Goal: Task Accomplishment & Management: Use online tool/utility

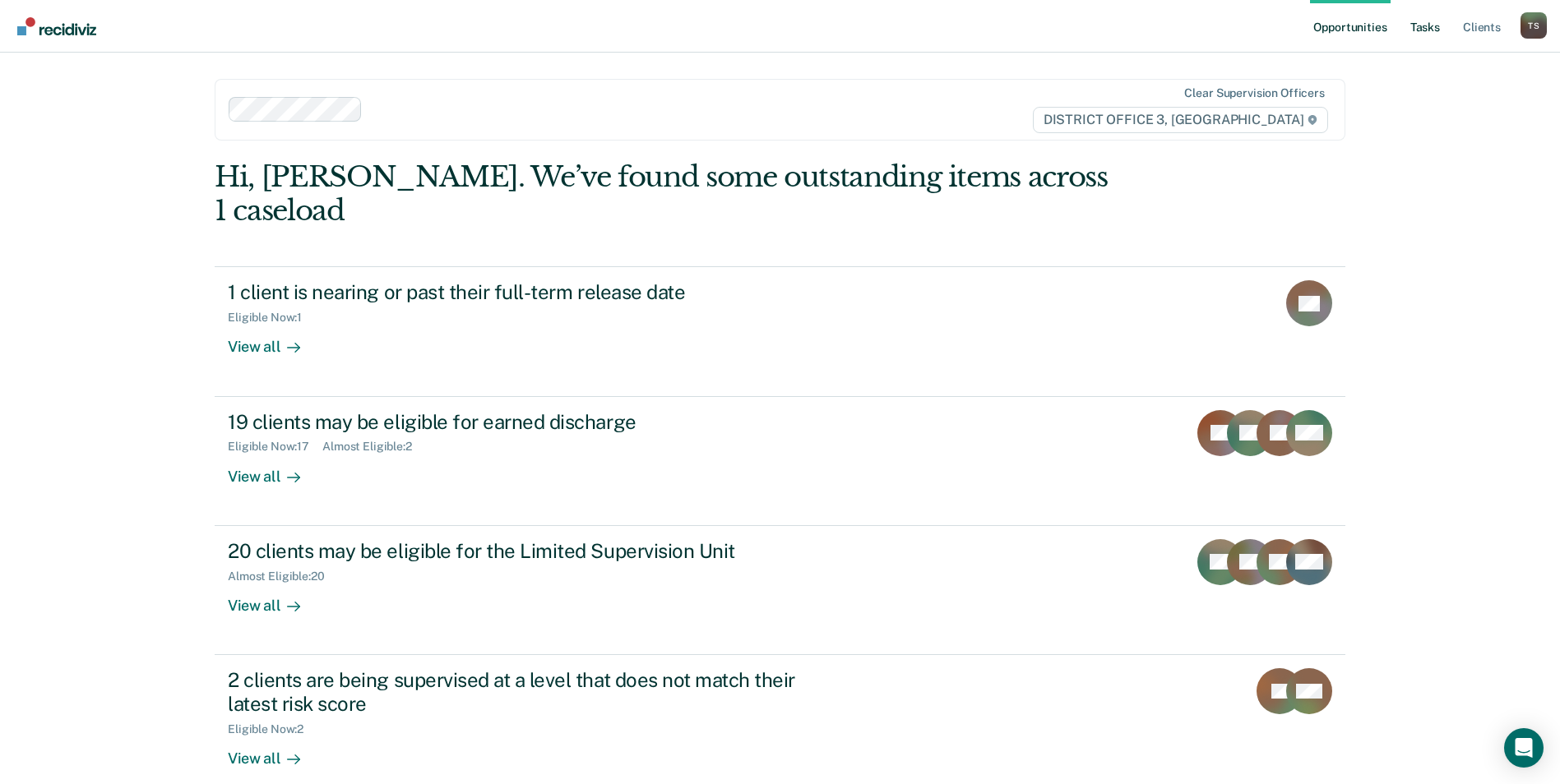
click at [1420, 28] on link "Tasks" at bounding box center [1425, 26] width 36 height 53
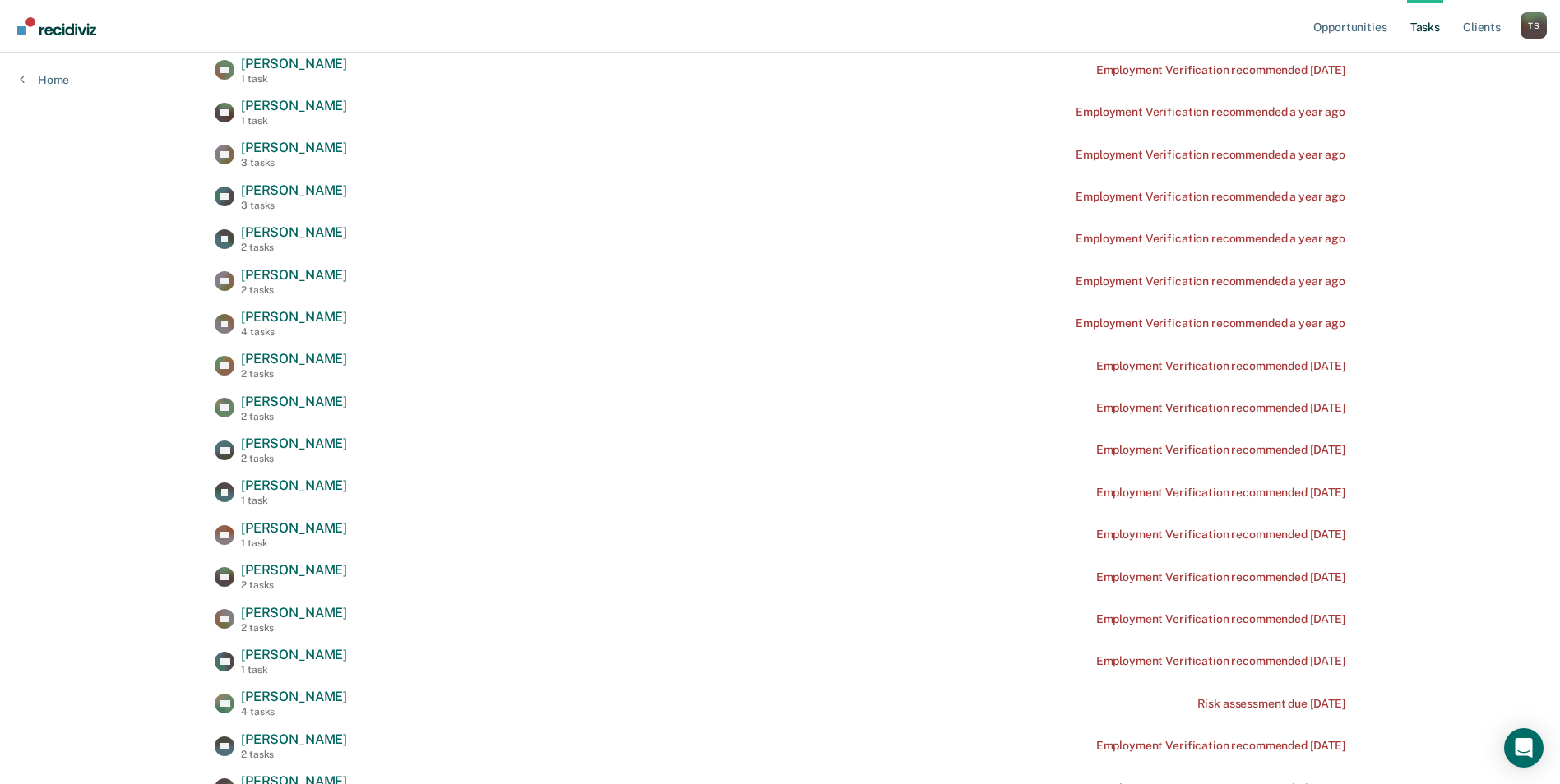
scroll to position [82, 0]
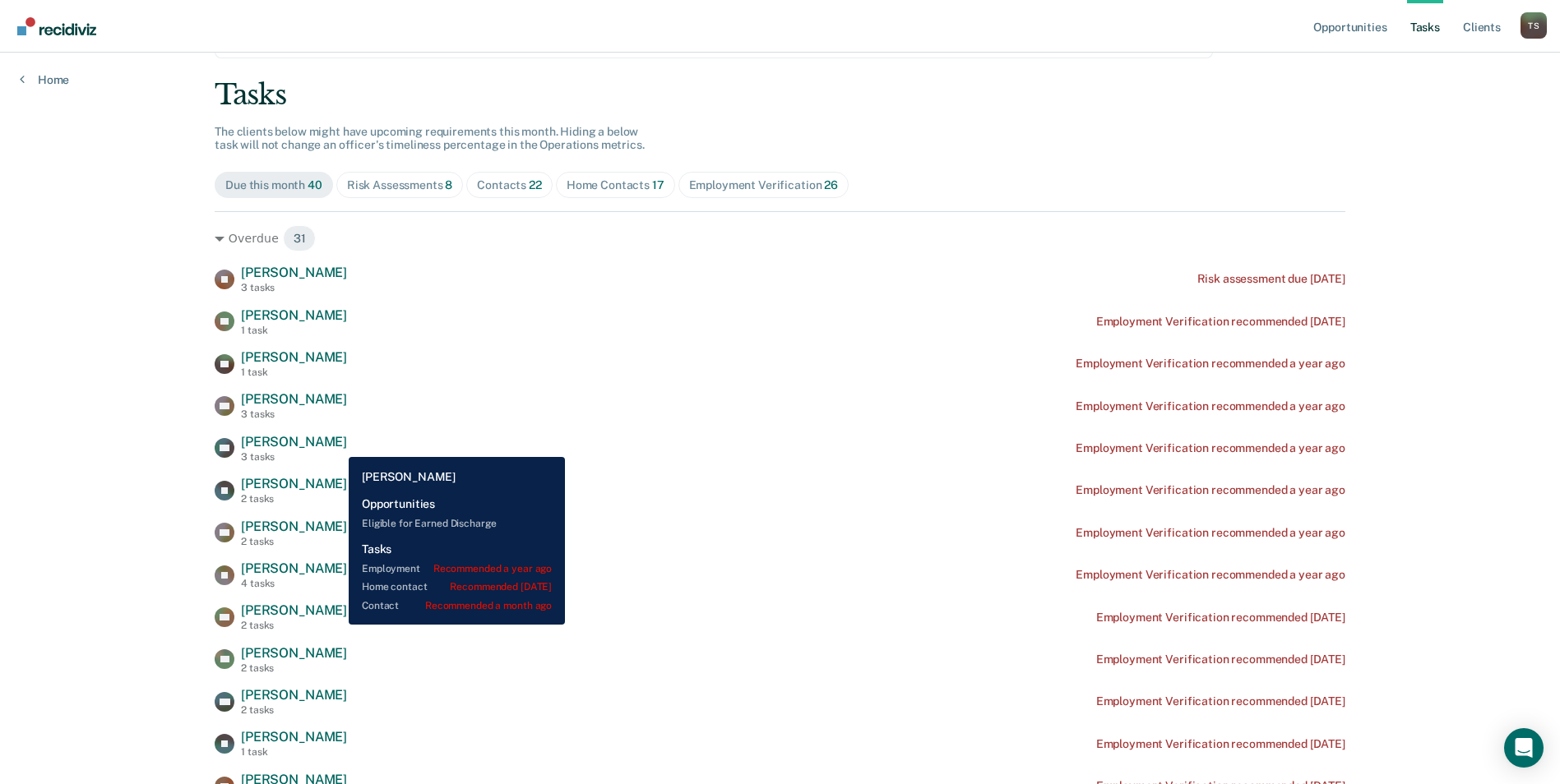
click at [336, 445] on span "[PERSON_NAME]" at bounding box center [294, 442] width 106 height 16
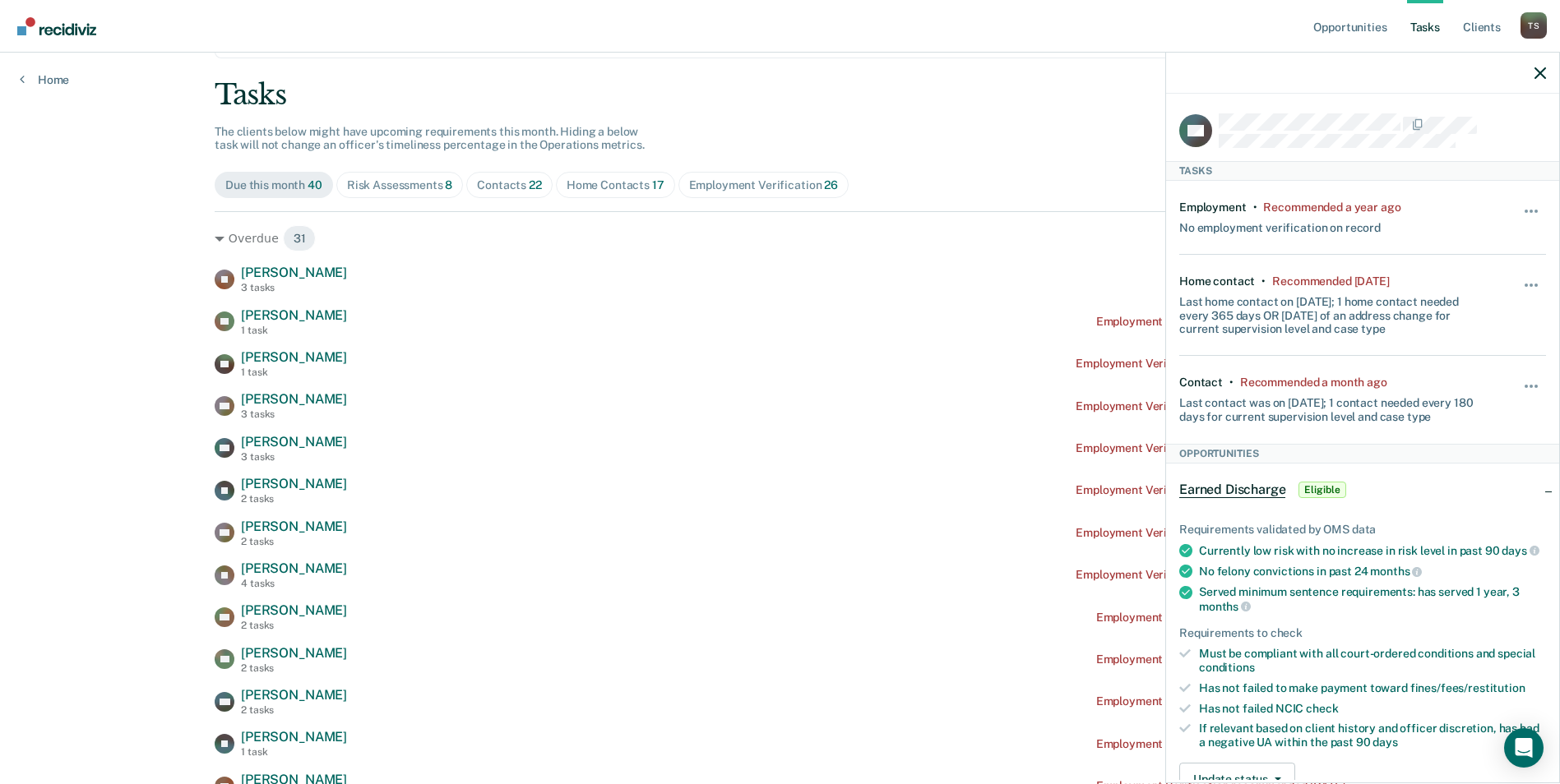
click at [1543, 75] on icon "button" at bounding box center [1540, 73] width 11 height 11
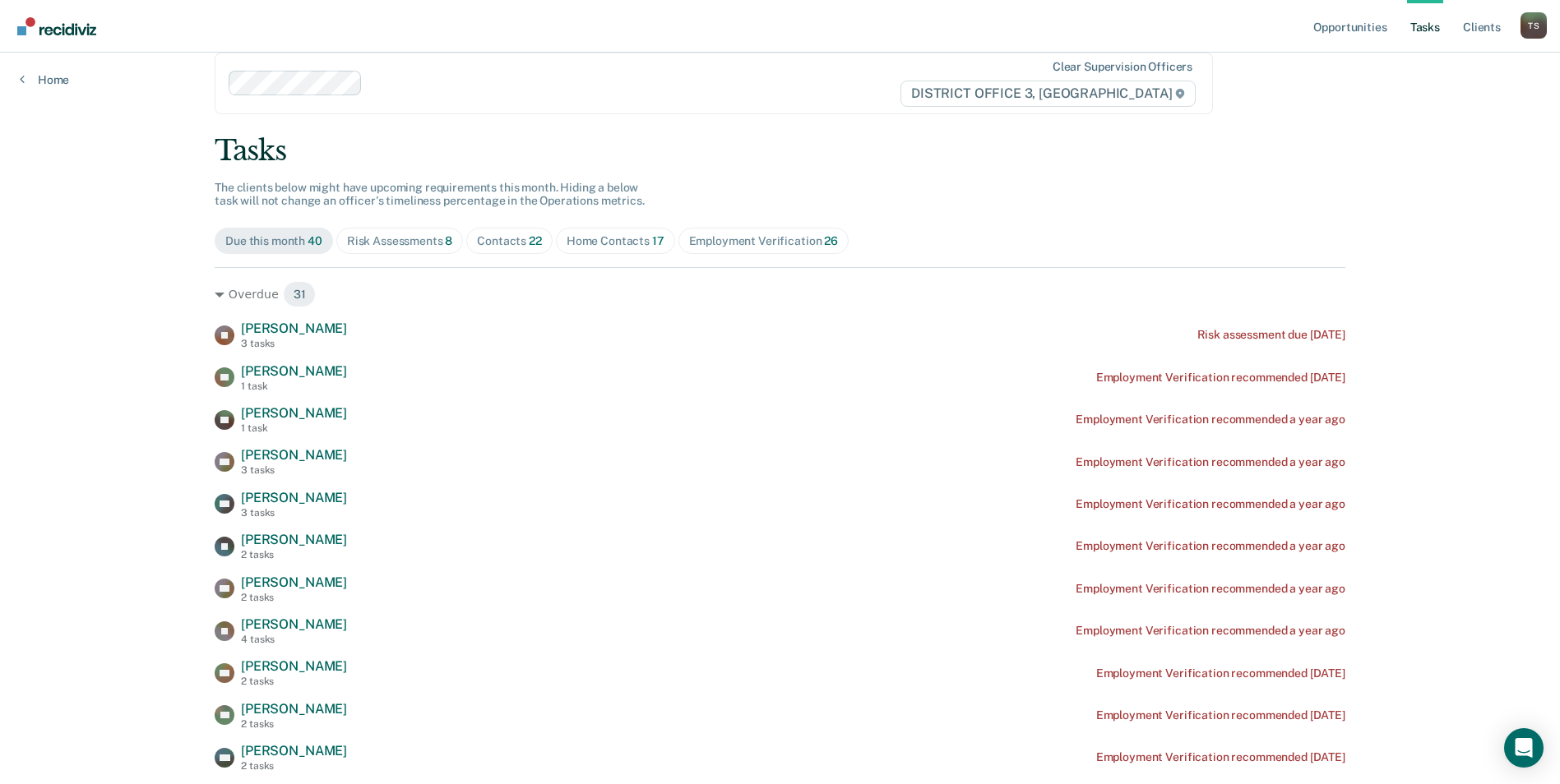
scroll to position [0, 0]
